Goal: Navigation & Orientation: Find specific page/section

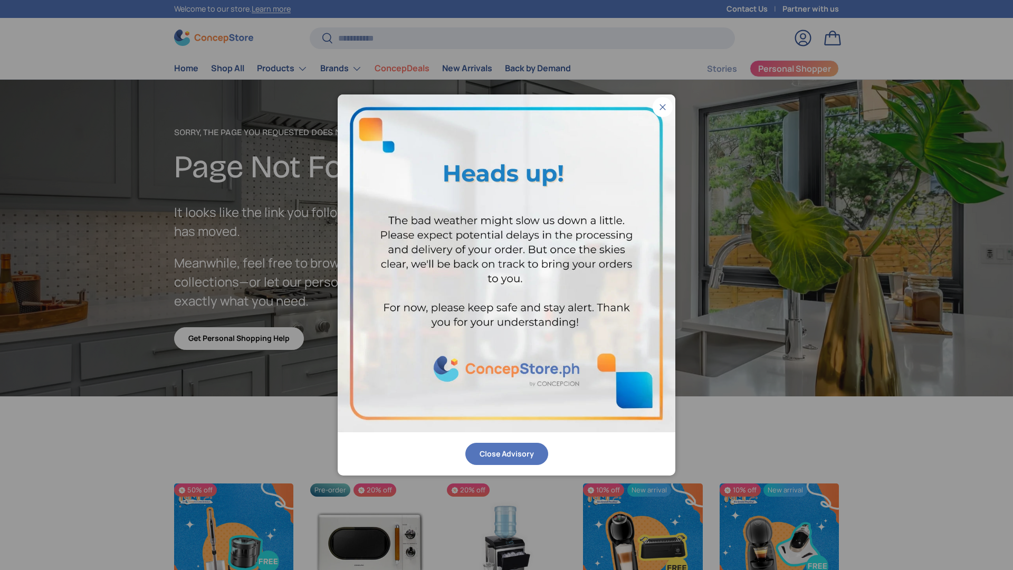
scroll to position [1834, 4313]
